Goal: Transaction & Acquisition: Book appointment/travel/reservation

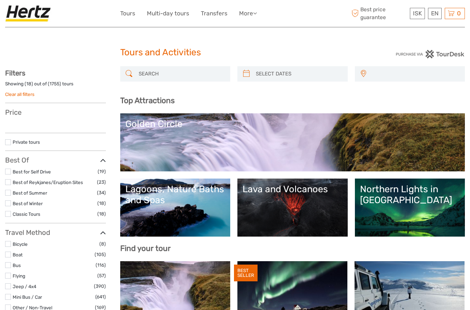
select select
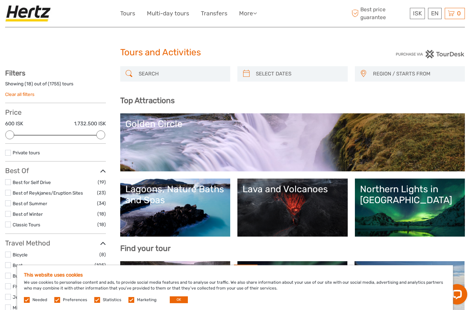
click at [157, 69] on input "search" at bounding box center [181, 74] width 91 height 12
type input "B"
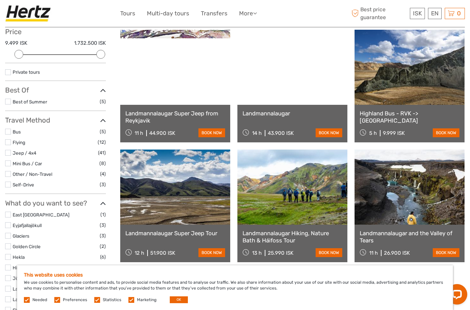
scroll to position [80, 0]
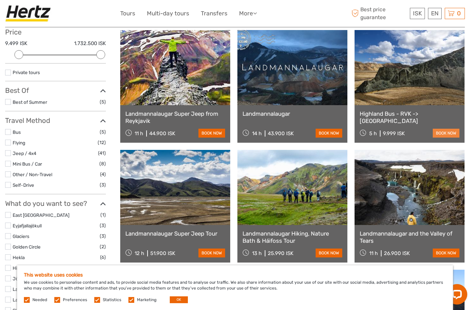
type input "Landmannalaugar"
click at [435, 132] on link "book now" at bounding box center [446, 133] width 27 height 9
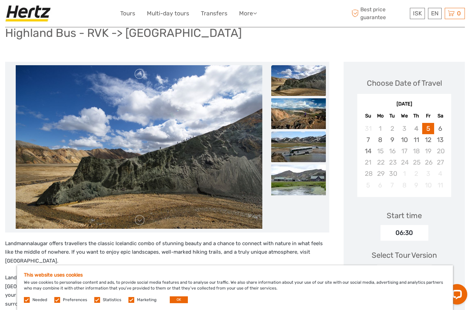
click at [289, 149] on img at bounding box center [298, 146] width 55 height 31
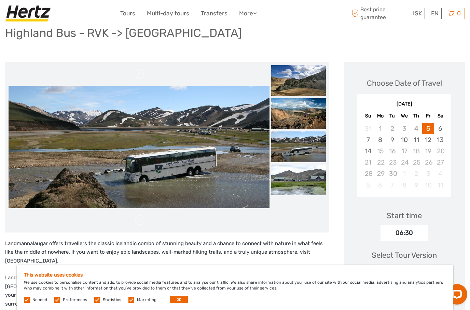
click at [294, 168] on img at bounding box center [298, 180] width 55 height 31
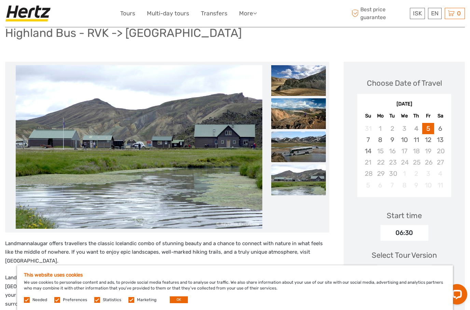
click at [293, 145] on img at bounding box center [298, 146] width 55 height 31
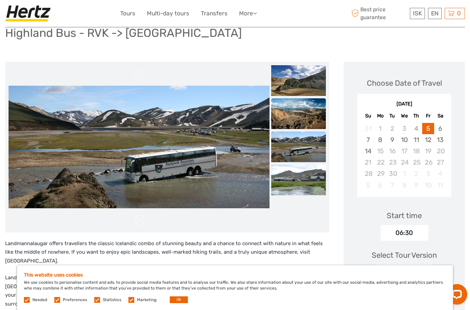
click at [298, 123] on img at bounding box center [298, 113] width 55 height 31
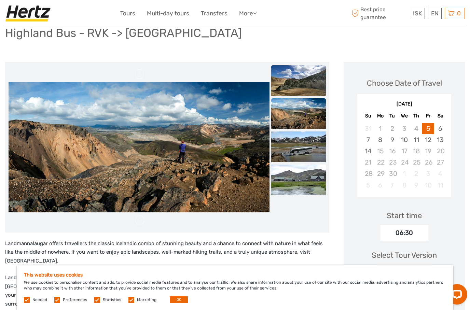
click at [303, 94] on img at bounding box center [298, 80] width 55 height 31
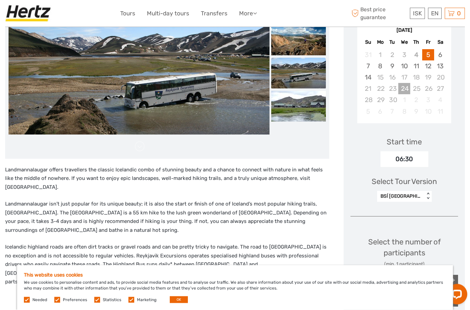
scroll to position [126, 0]
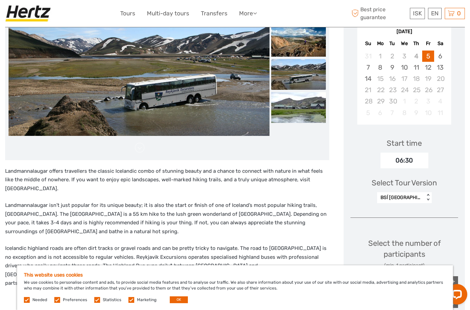
click at [416, 158] on div "06:30" at bounding box center [404, 161] width 48 height 16
click at [411, 198] on div "BSÍ [GEOGRAPHIC_DATA] - [GEOGRAPHIC_DATA] - [GEOGRAPHIC_DATA]" at bounding box center [400, 197] width 41 height 7
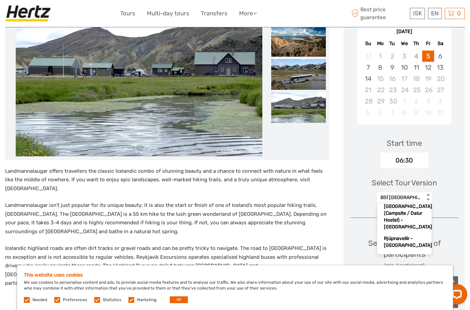
scroll to position [189, 0]
click at [414, 277] on div "Selfoss (N1 Gas station) - [GEOGRAPHIC_DATA]" at bounding box center [404, 289] width 48 height 25
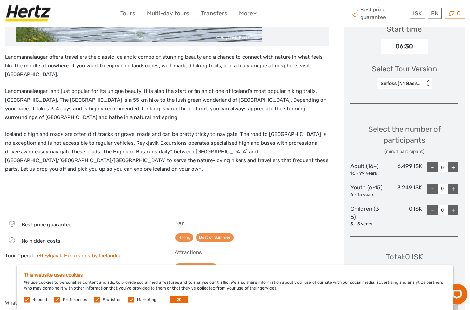
scroll to position [256, 0]
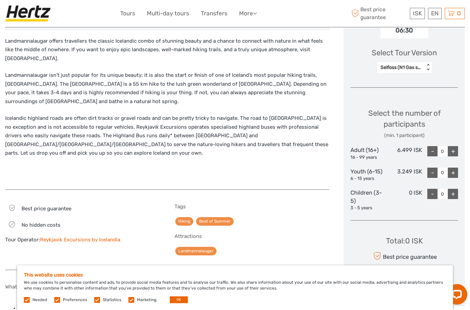
click at [453, 152] on div "+" at bounding box center [453, 151] width 10 height 10
type input "2"
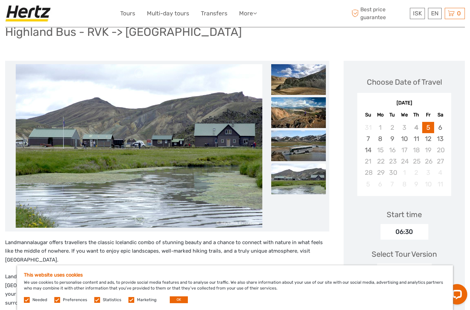
scroll to position [53, 0]
